Goal: Information Seeking & Learning: Learn about a topic

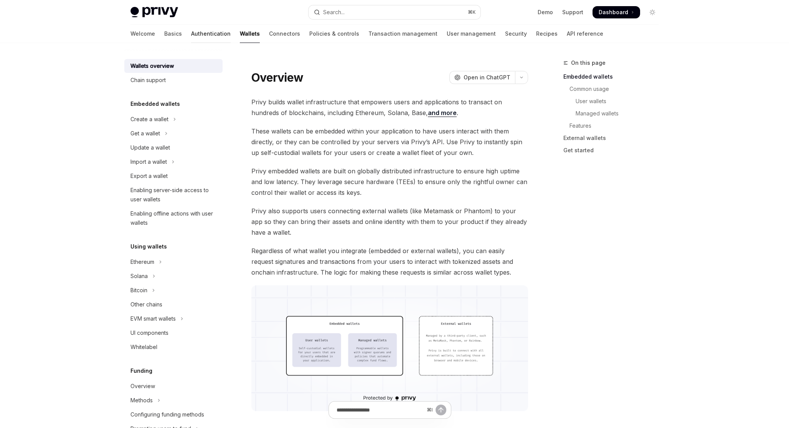
click at [191, 30] on link "Authentication" at bounding box center [211, 34] width 40 height 18
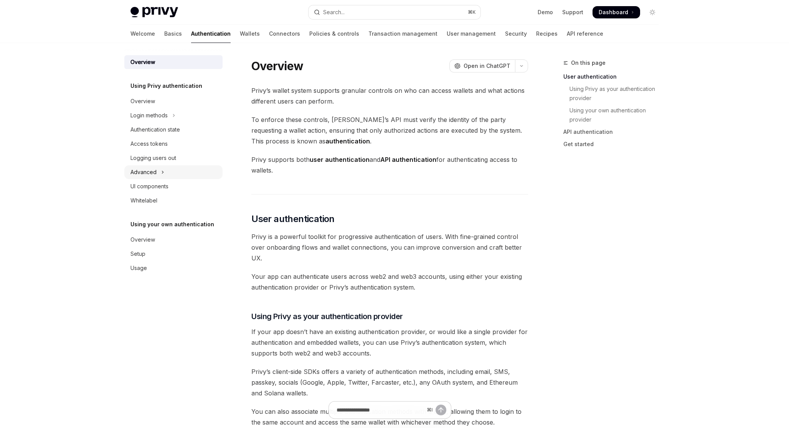
click at [172, 171] on button "Advanced" at bounding box center [173, 172] width 98 height 14
click at [240, 37] on link "Wallets" at bounding box center [250, 34] width 20 height 18
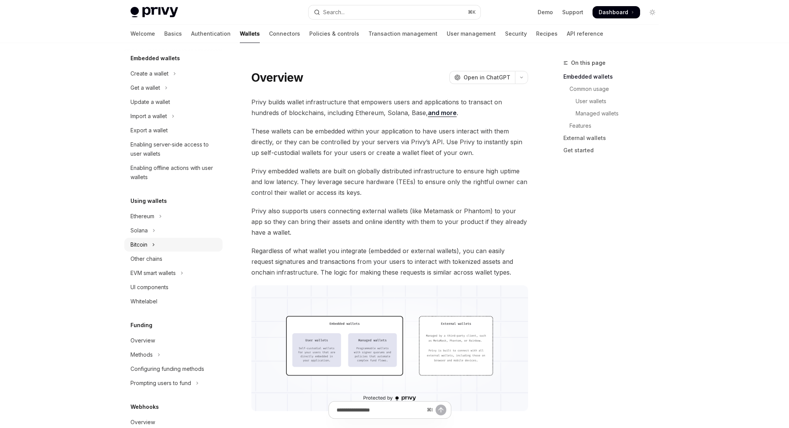
scroll to position [51, 0]
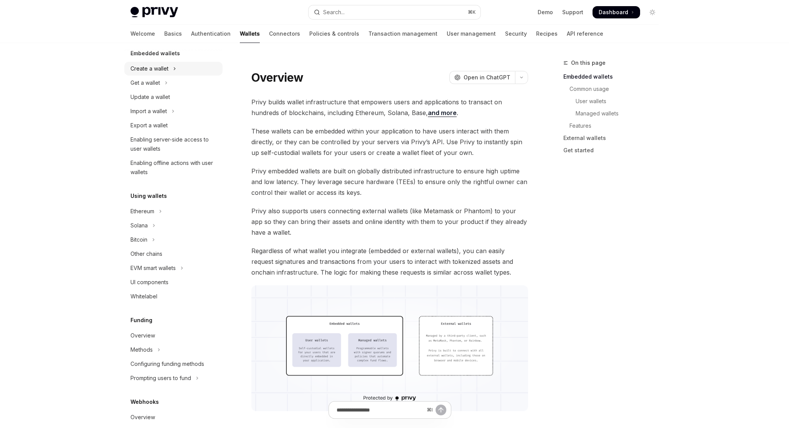
click at [173, 72] on icon "Toggle Create a wallet section" at bounding box center [174, 68] width 3 height 9
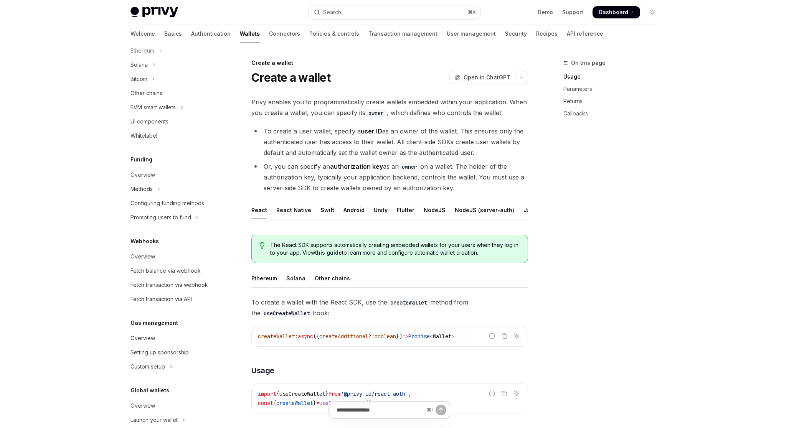
scroll to position [268, 0]
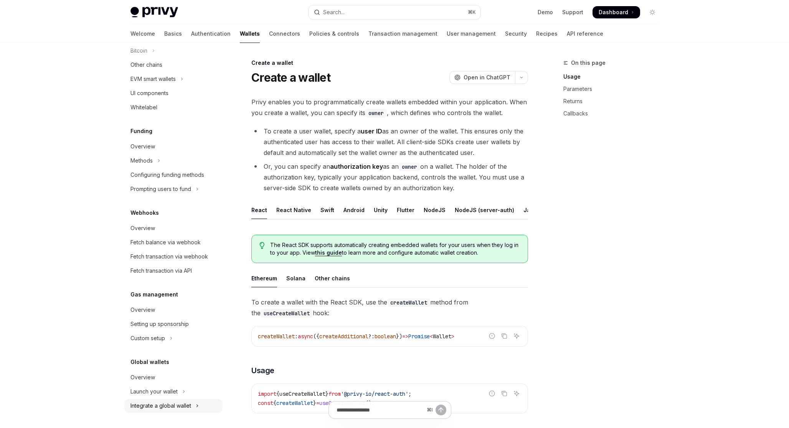
click at [198, 403] on icon "Toggle Integrate a global wallet section" at bounding box center [197, 405] width 3 height 9
type textarea "*"
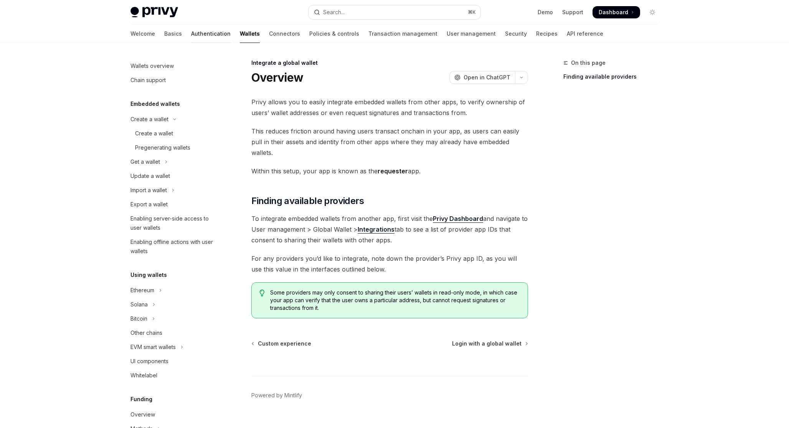
click at [191, 32] on link "Authentication" at bounding box center [211, 34] width 40 height 18
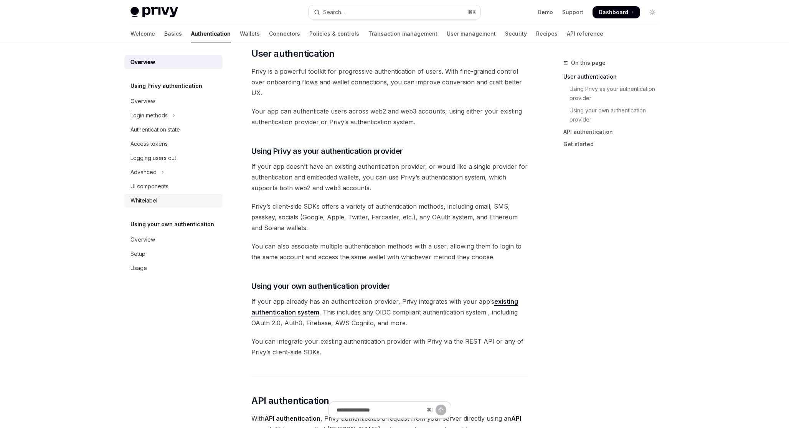
scroll to position [135, 0]
